Goal: Information Seeking & Learning: Find specific fact

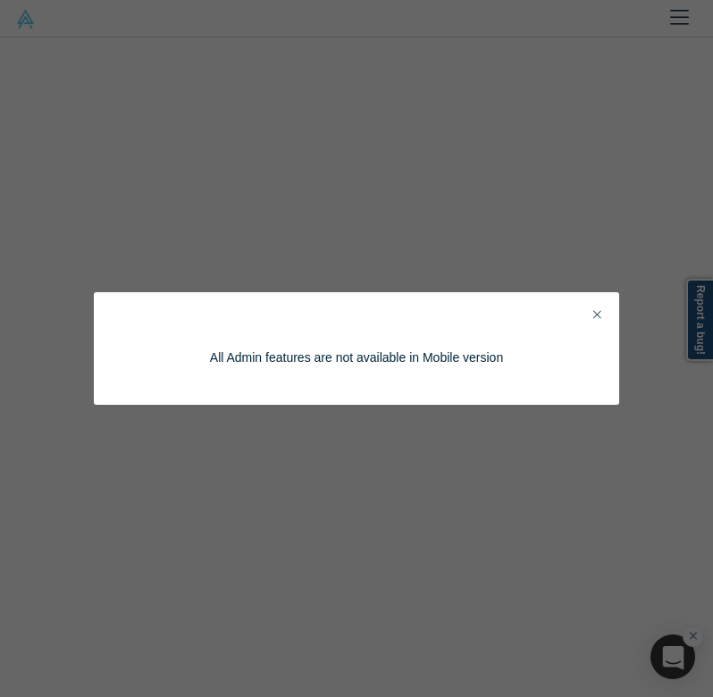
click at [600, 315] on icon "Close" at bounding box center [597, 314] width 8 height 13
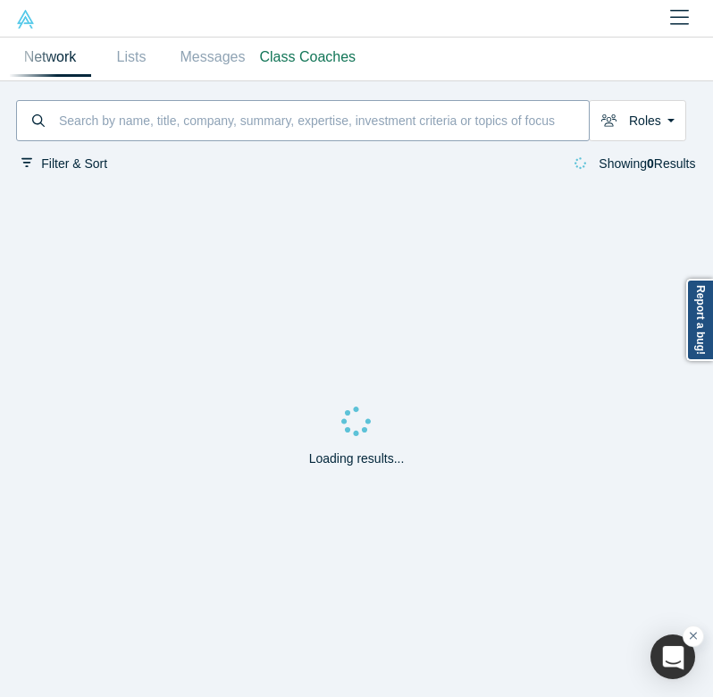
click at [274, 135] on input at bounding box center [322, 121] width 531 height 36
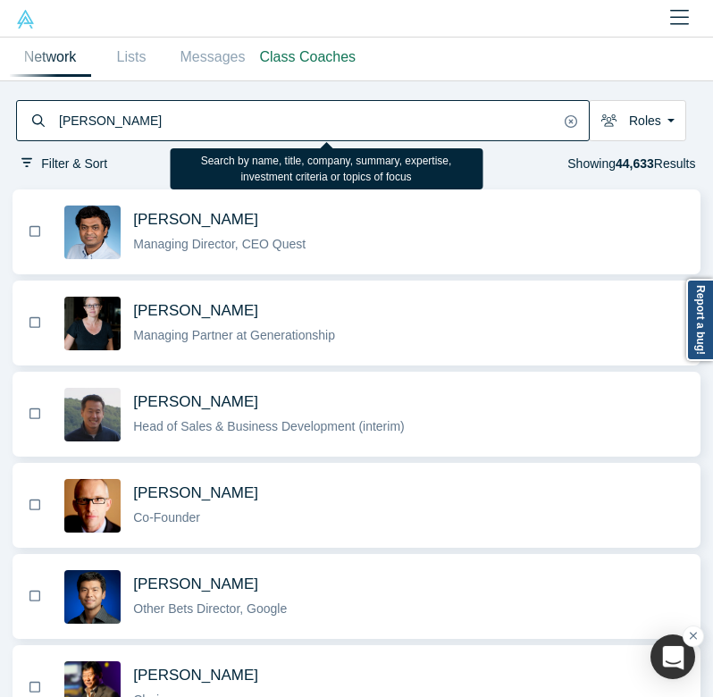
type input "[PERSON_NAME]"
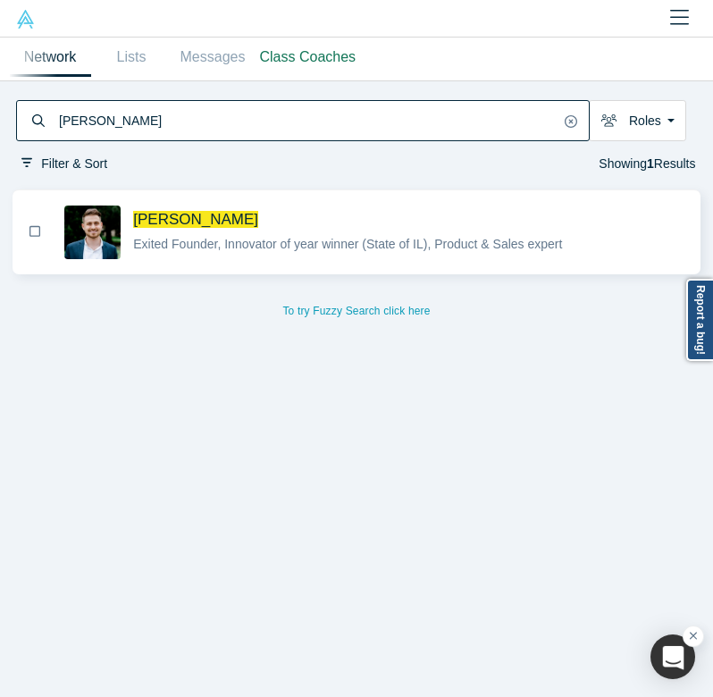
click at [356, 259] on div "[PERSON_NAME] Exited Founder, Innovator of year winner (State of IL), Product &…" at bounding box center [409, 232] width 571 height 56
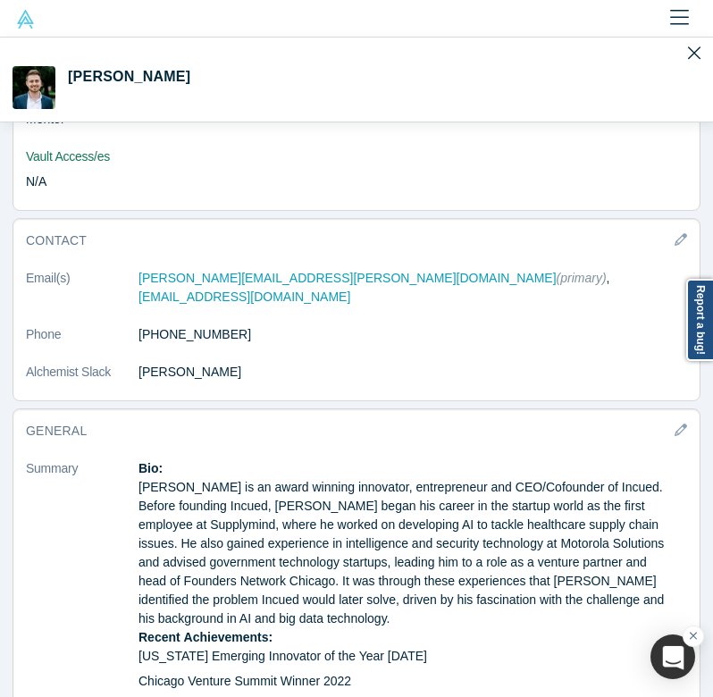
scroll to position [1668, 0]
